Goal: Information Seeking & Learning: Learn about a topic

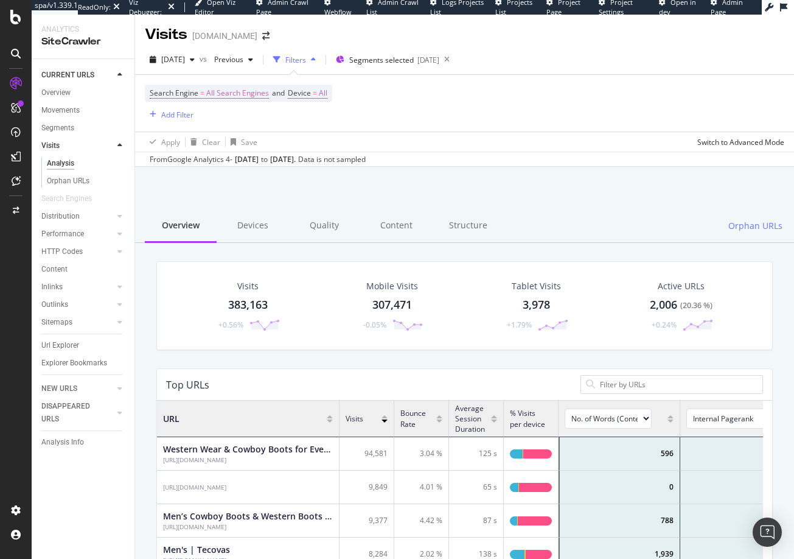
select select "content_quality.nb_words_not_ignored"
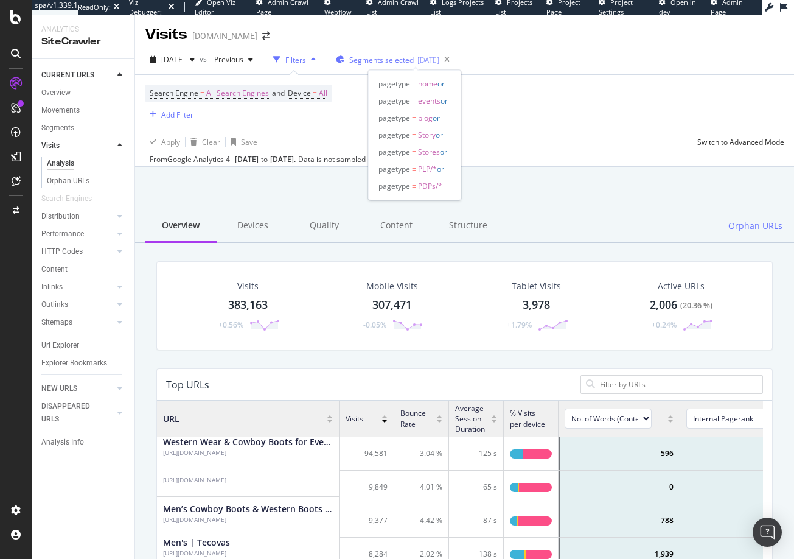
click at [383, 61] on span "Segments selected" at bounding box center [381, 60] width 65 height 10
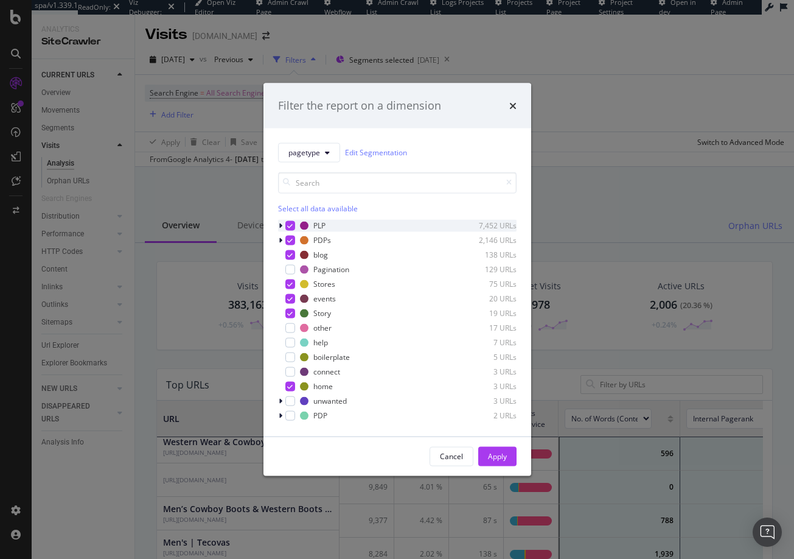
click at [292, 225] on icon "modal" at bounding box center [289, 225] width 5 height 6
click at [292, 240] on icon "modal" at bounding box center [289, 240] width 5 height 6
click at [290, 251] on icon "modal" at bounding box center [289, 254] width 5 height 6
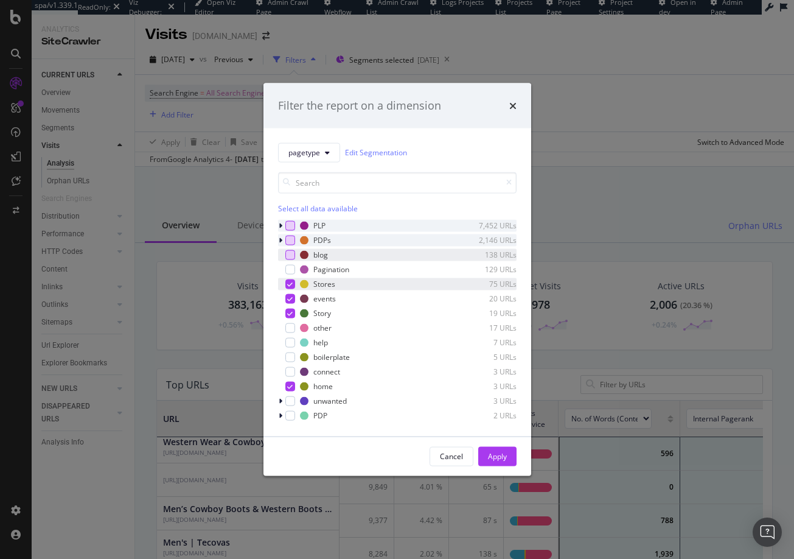
click at [288, 281] on icon "modal" at bounding box center [289, 284] width 5 height 6
click at [290, 296] on icon "modal" at bounding box center [289, 298] width 5 height 6
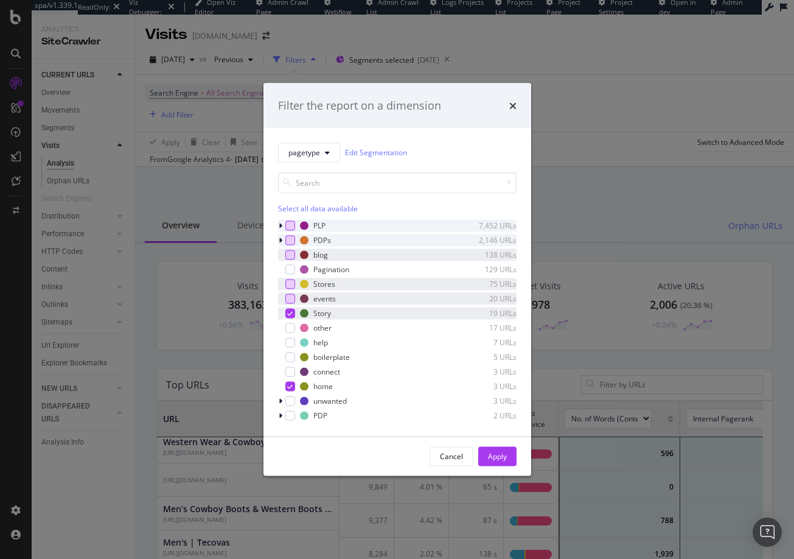
click at [290, 312] on icon "modal" at bounding box center [289, 313] width 5 height 6
click at [290, 341] on div "modal" at bounding box center [290, 342] width 10 height 10
click at [290, 387] on icon "modal" at bounding box center [289, 386] width 5 height 6
click at [494, 457] on div "Apply" at bounding box center [497, 456] width 19 height 10
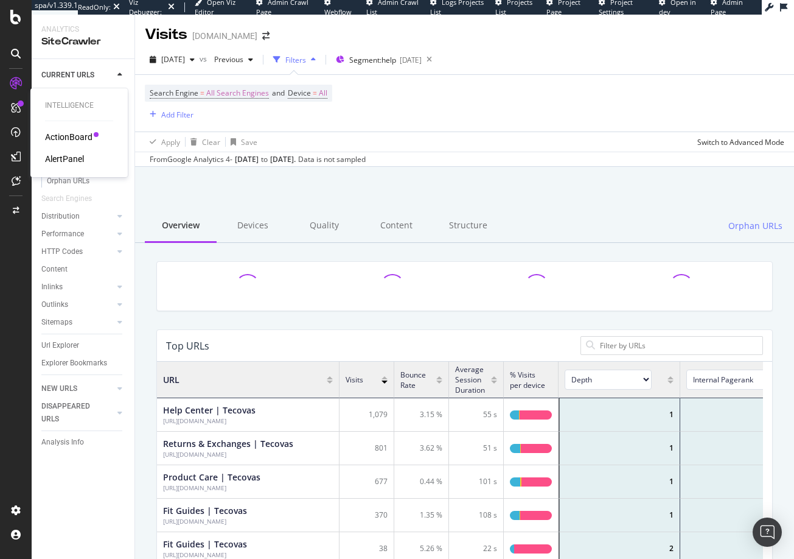
scroll to position [356, 597]
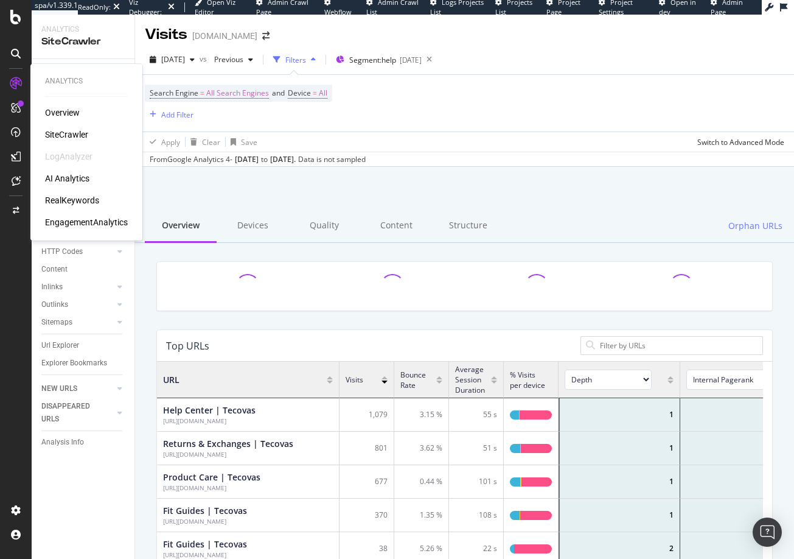
click at [74, 201] on div "RealKeywords" at bounding box center [72, 200] width 54 height 12
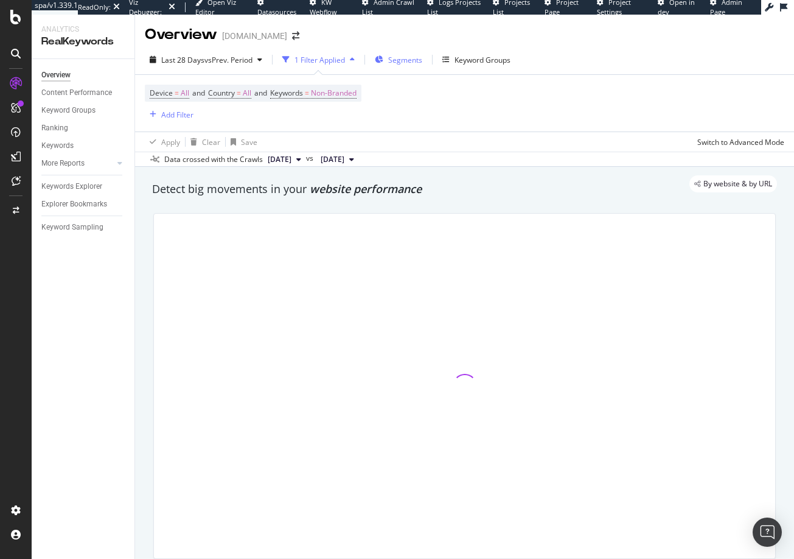
click at [405, 59] on span "Segments" at bounding box center [405, 60] width 34 height 10
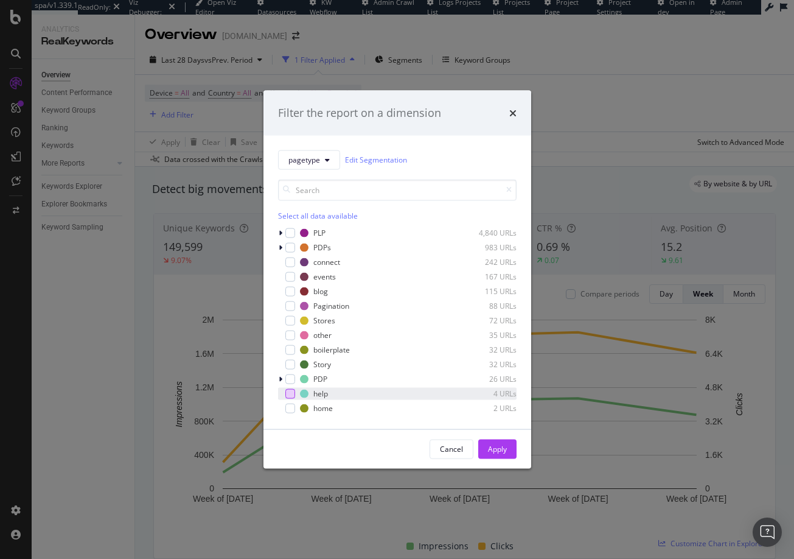
click at [290, 393] on div "modal" at bounding box center [290, 393] width 10 height 10
click at [492, 449] on div "Apply" at bounding box center [497, 449] width 19 height 10
